Goal: Connect with others: Participate in discussion

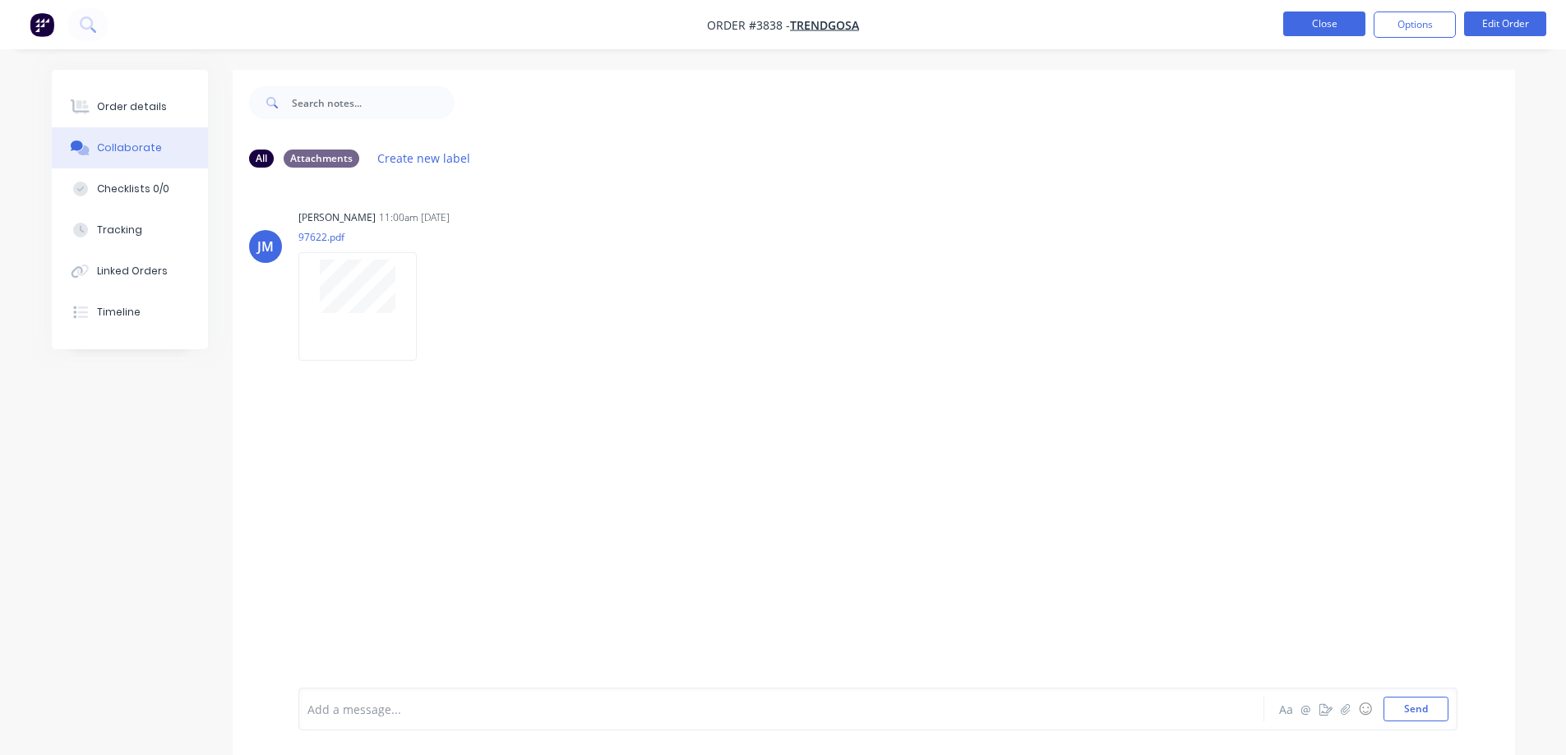
click at [1314, 29] on button "Close" at bounding box center [1324, 24] width 82 height 25
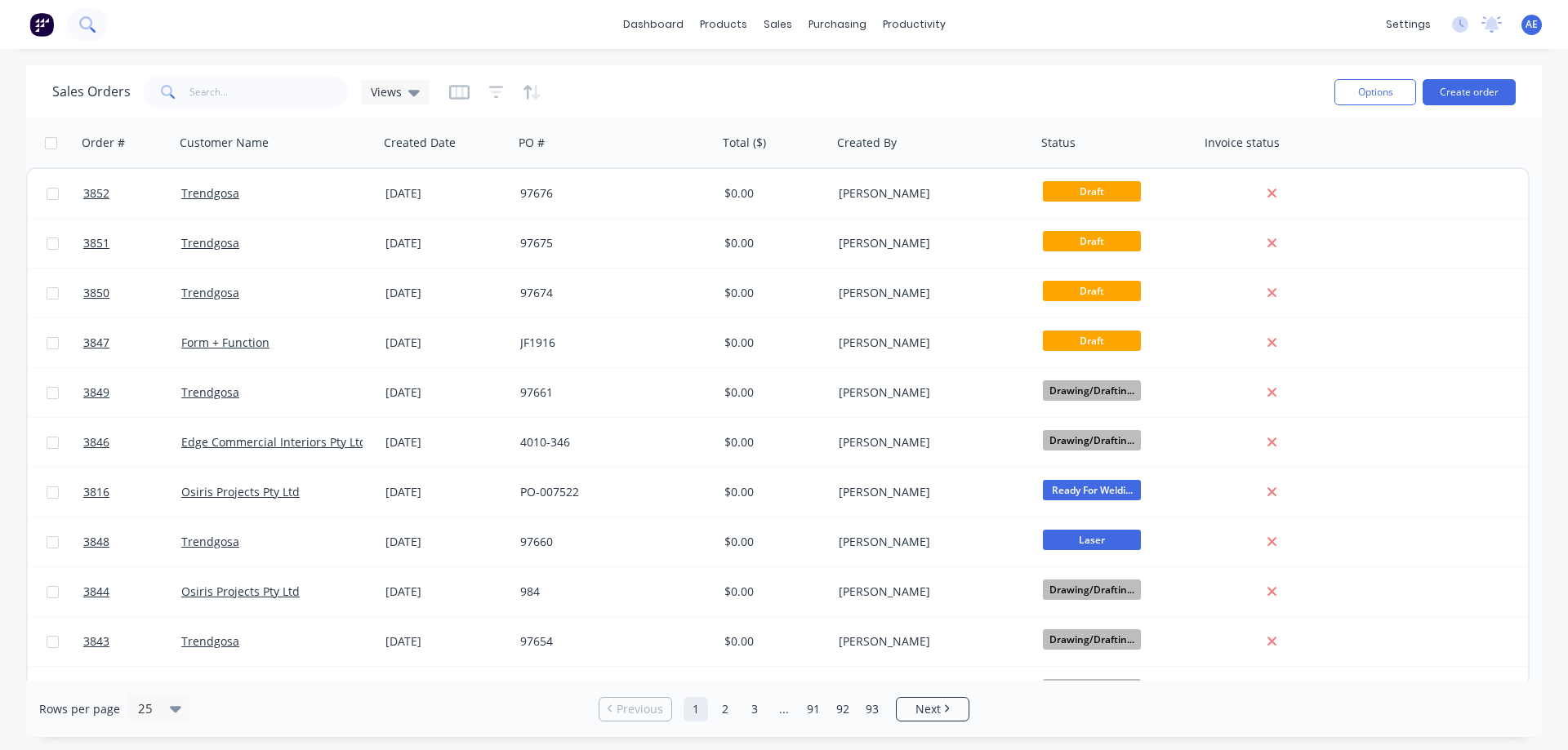
click at [87, 33] on button at bounding box center [86, 24] width 41 height 33
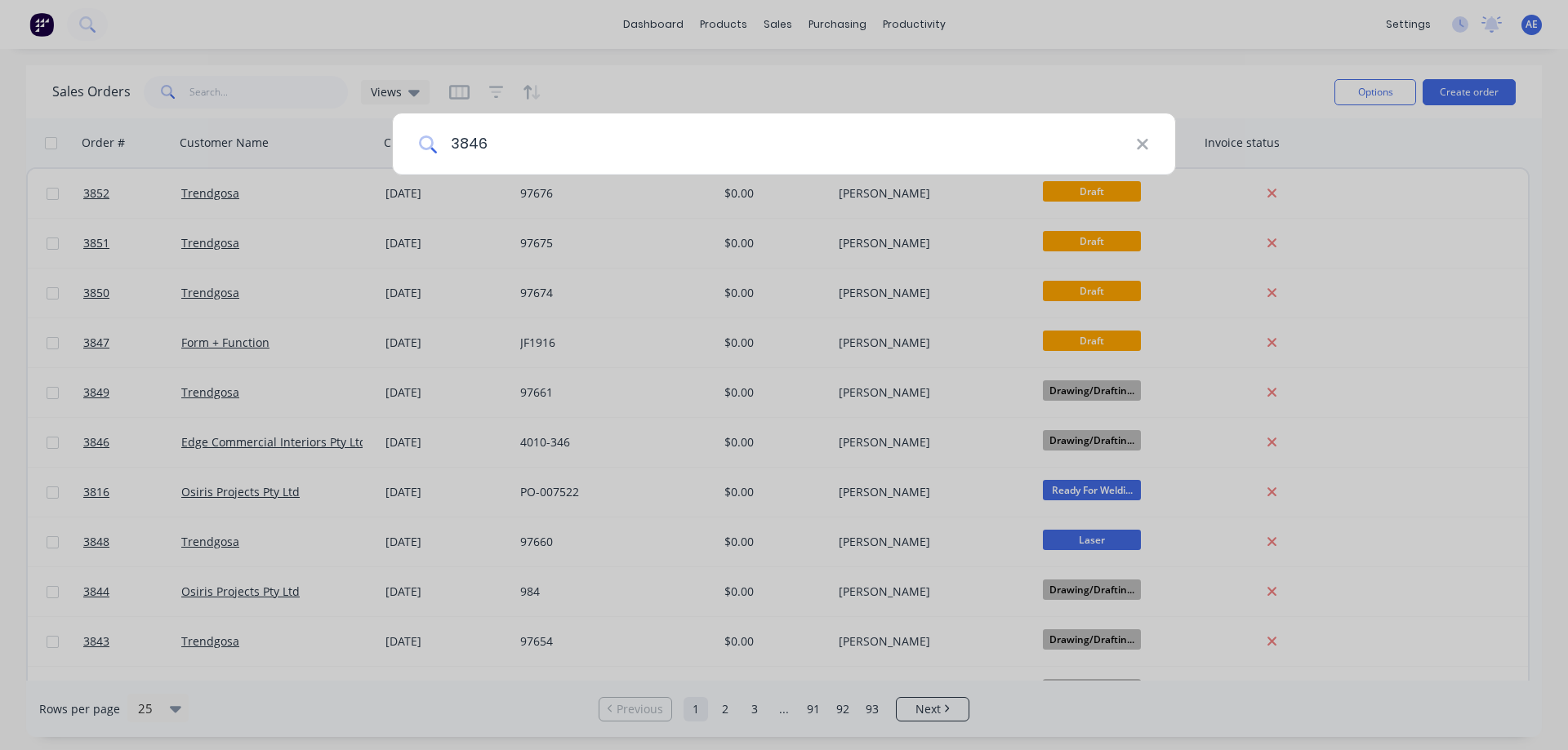
type input "3846"
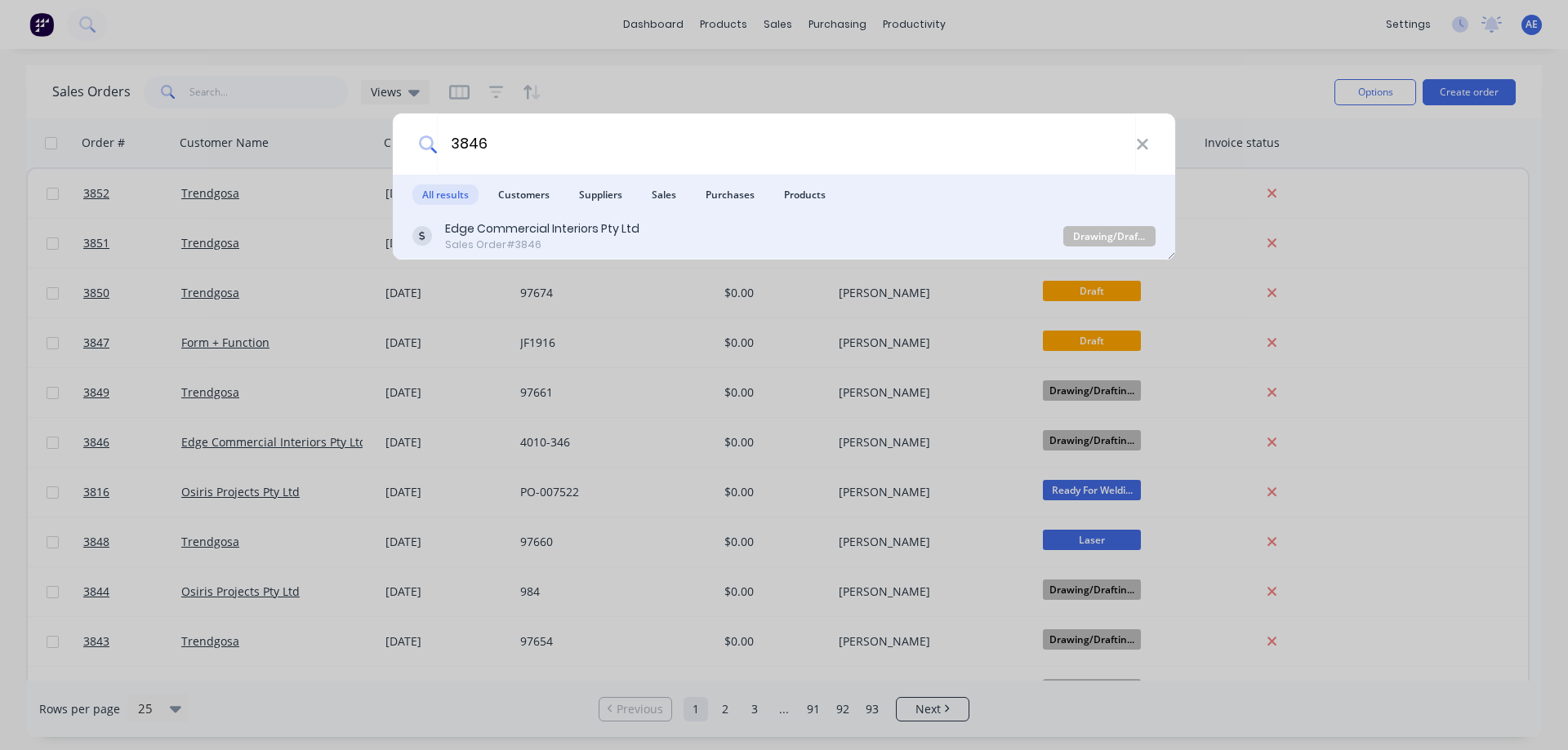
click at [536, 236] on div "Edge Commercial Interiors Pty Ltd" at bounding box center [543, 228] width 195 height 17
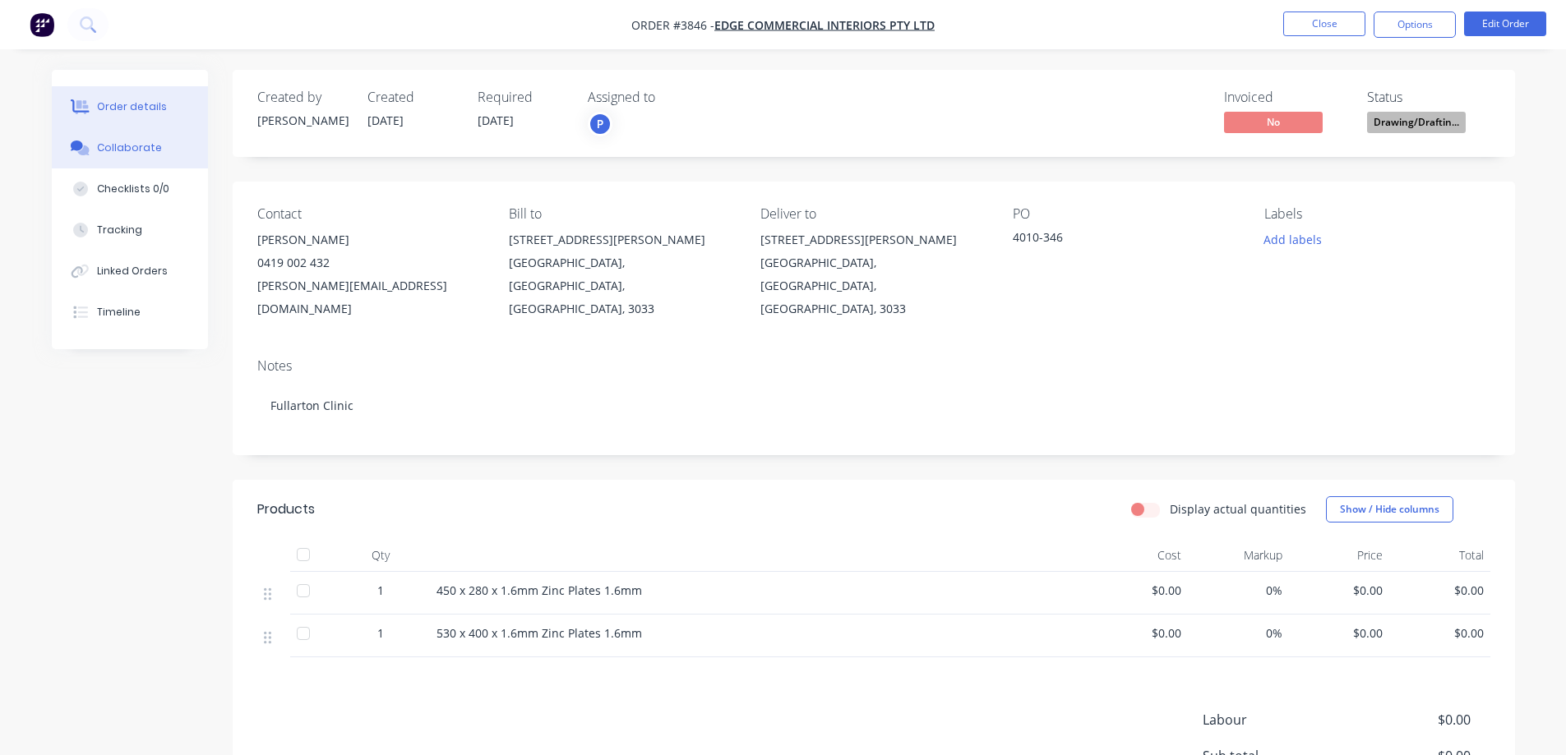
click at [133, 142] on div "Collaborate" at bounding box center [129, 148] width 65 height 15
